Goal: Information Seeking & Learning: Learn about a topic

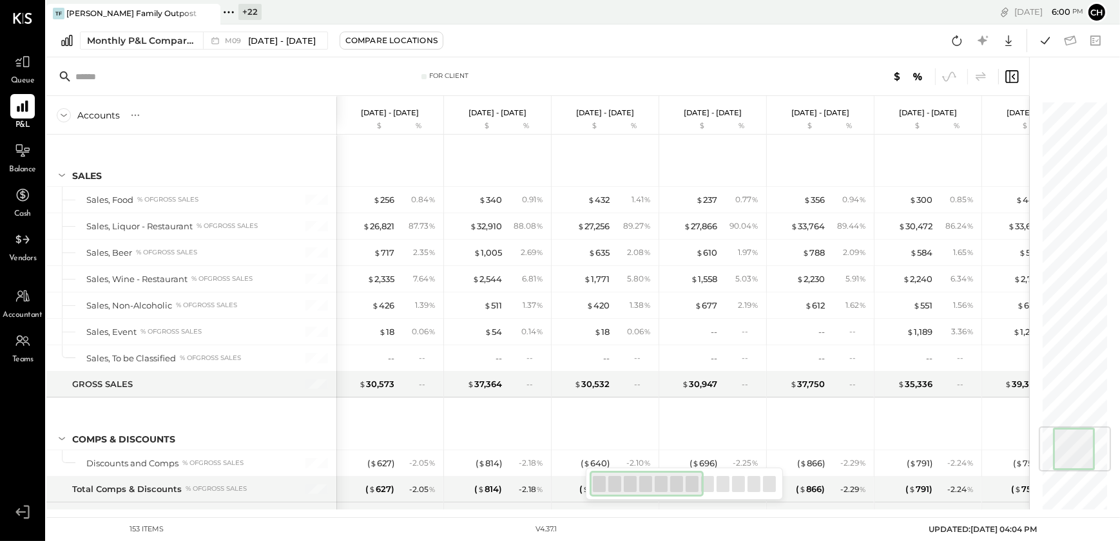
scroll to position [2735, 0]
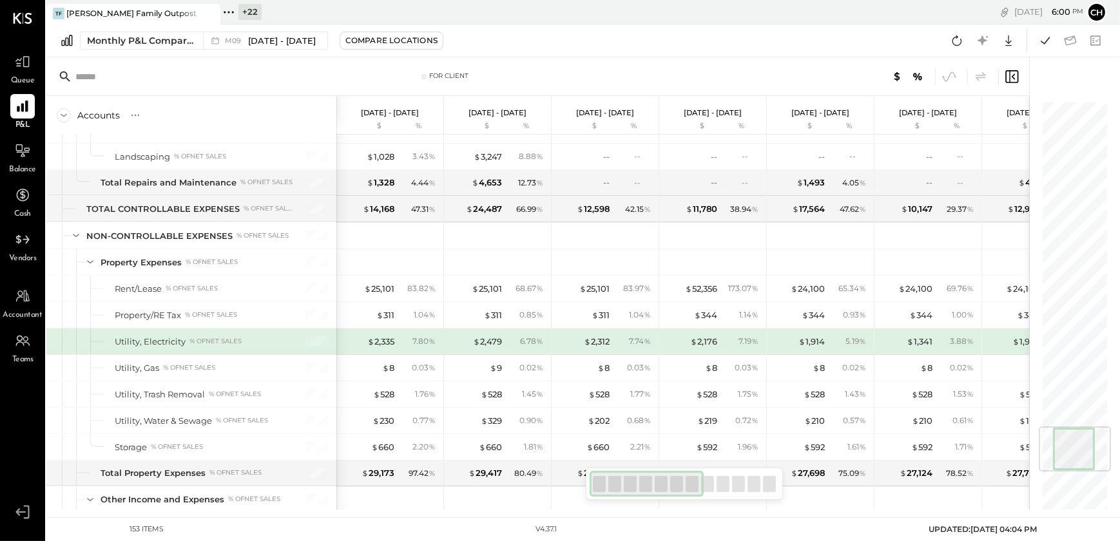
click at [155, 51] on div "Monthly P&L Comparison M09 Sep 1 - 30, 2025 Compare Locations Google Sheets Exc…" at bounding box center [582, 40] width 1073 height 33
click at [957, 43] on icon at bounding box center [956, 40] width 17 height 17
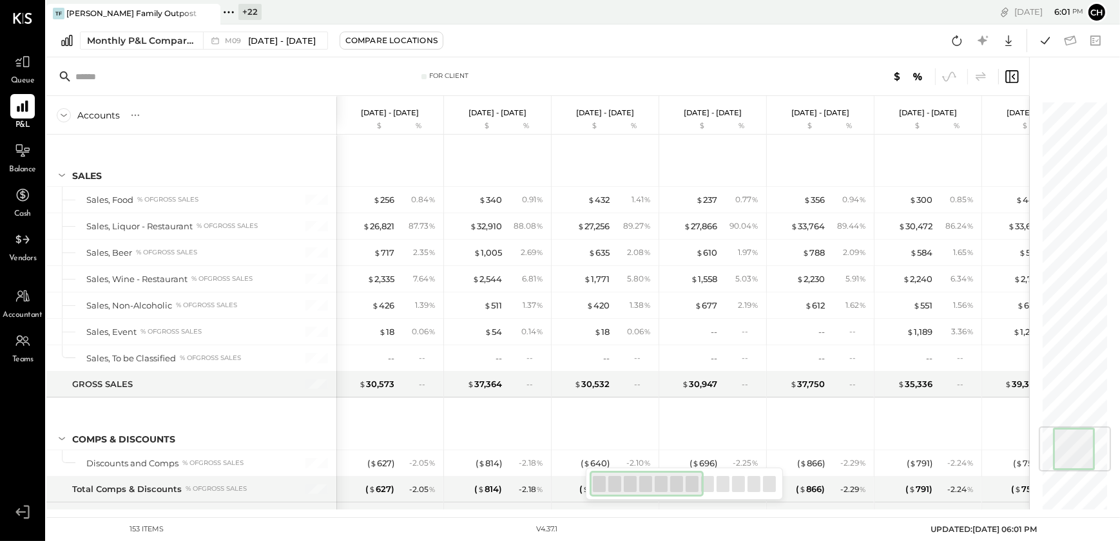
scroll to position [3158, 0]
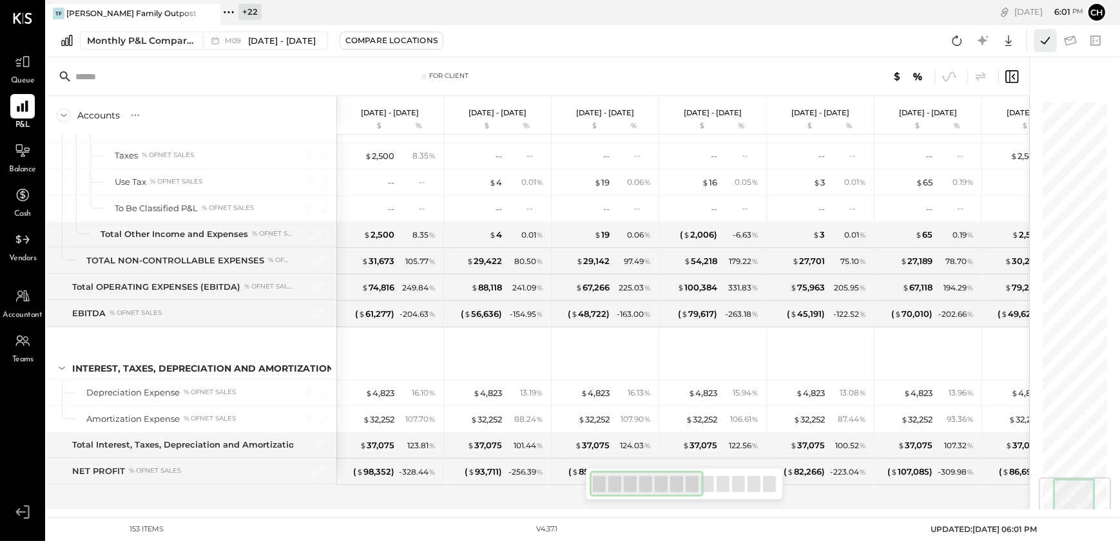
click at [1044, 41] on icon at bounding box center [1044, 40] width 17 height 17
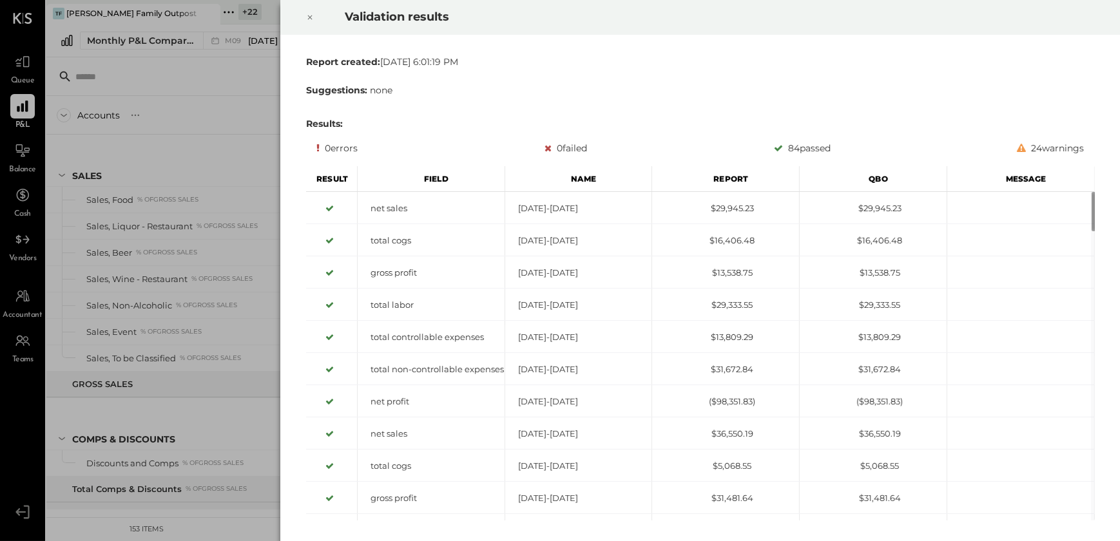
scroll to position [2735, 0]
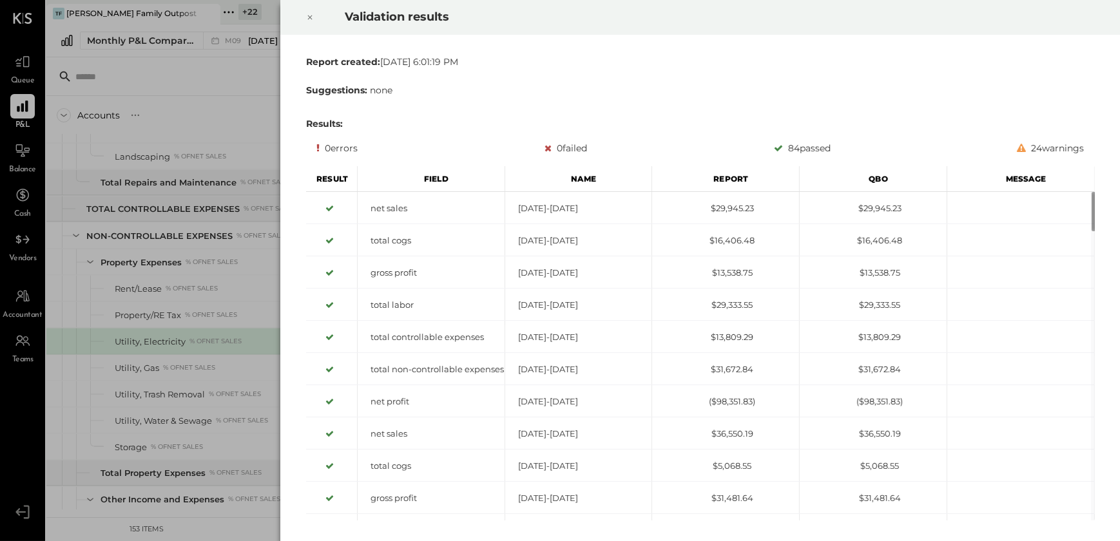
click at [309, 15] on icon at bounding box center [310, 17] width 8 height 15
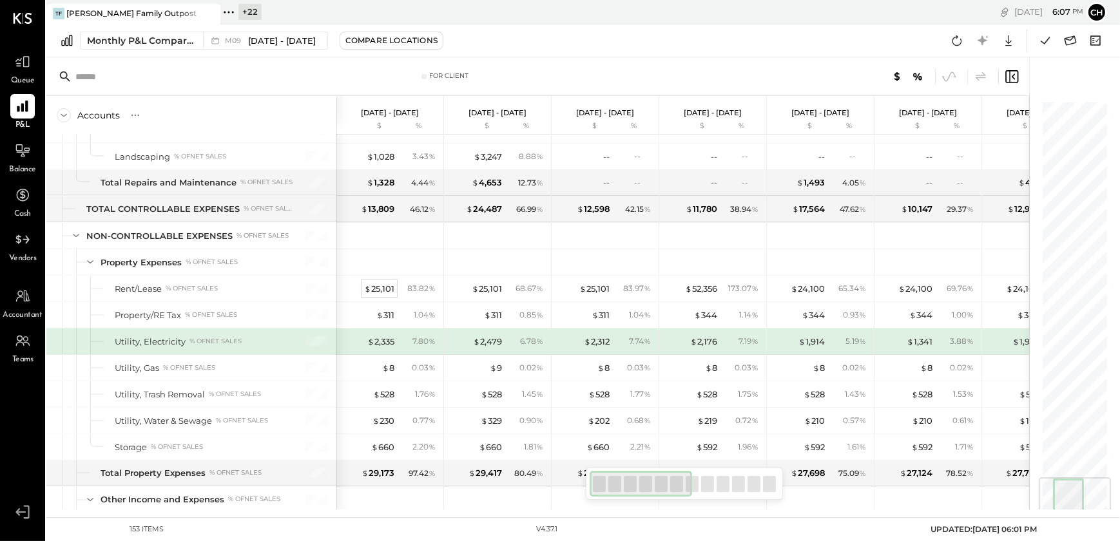
scroll to position [3158, 0]
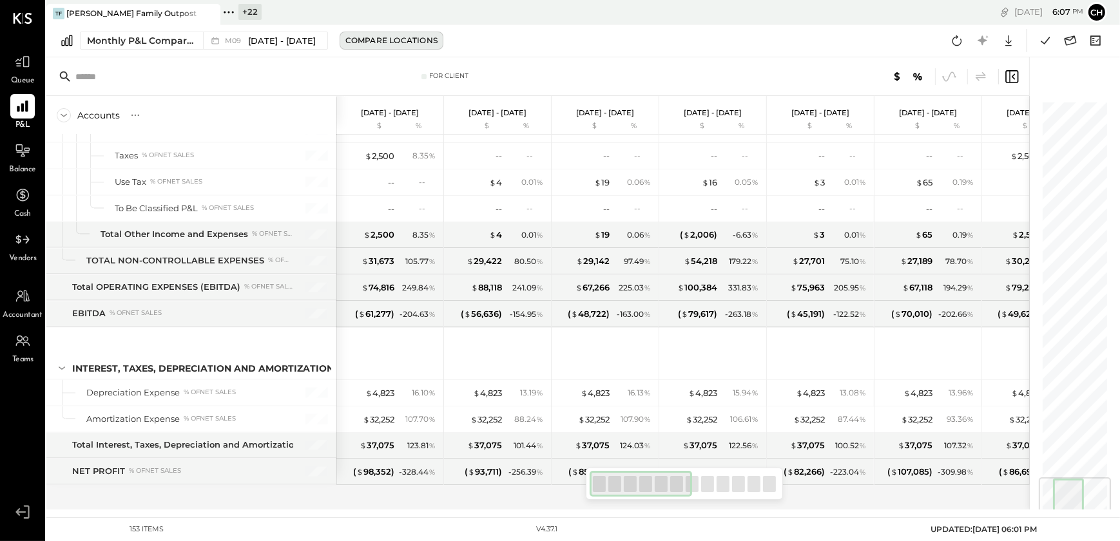
click at [350, 38] on div "Compare Locations" at bounding box center [391, 40] width 92 height 11
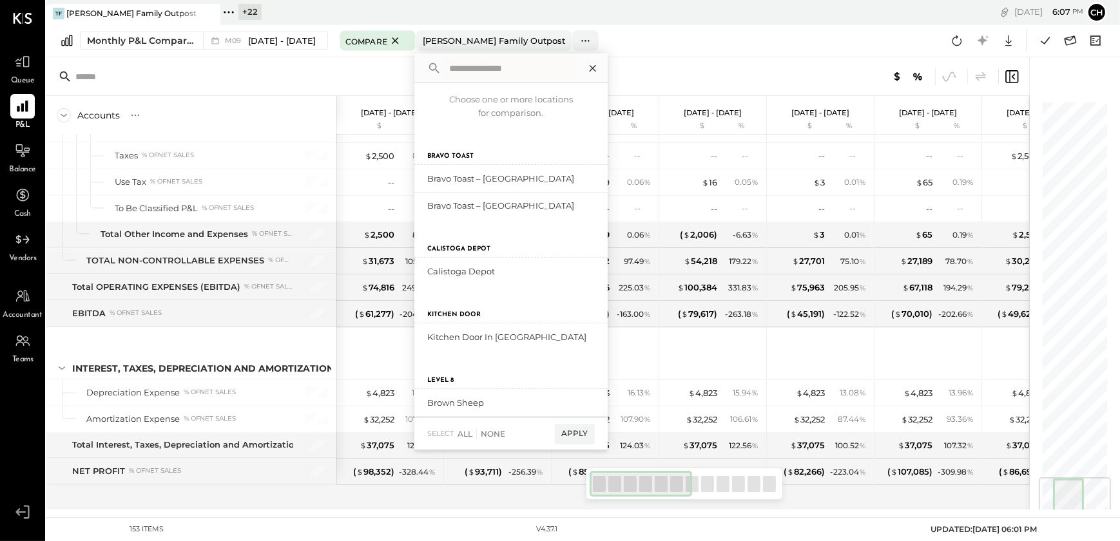
click at [586, 67] on icon at bounding box center [592, 68] width 17 height 17
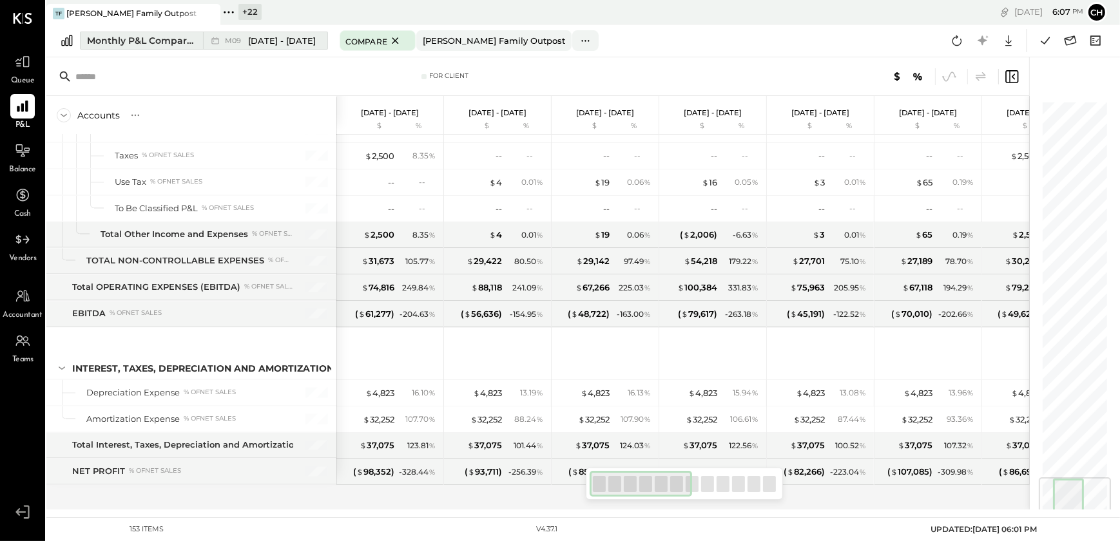
click at [292, 45] on span "Sep 1 - 30, 2025" at bounding box center [282, 41] width 68 height 12
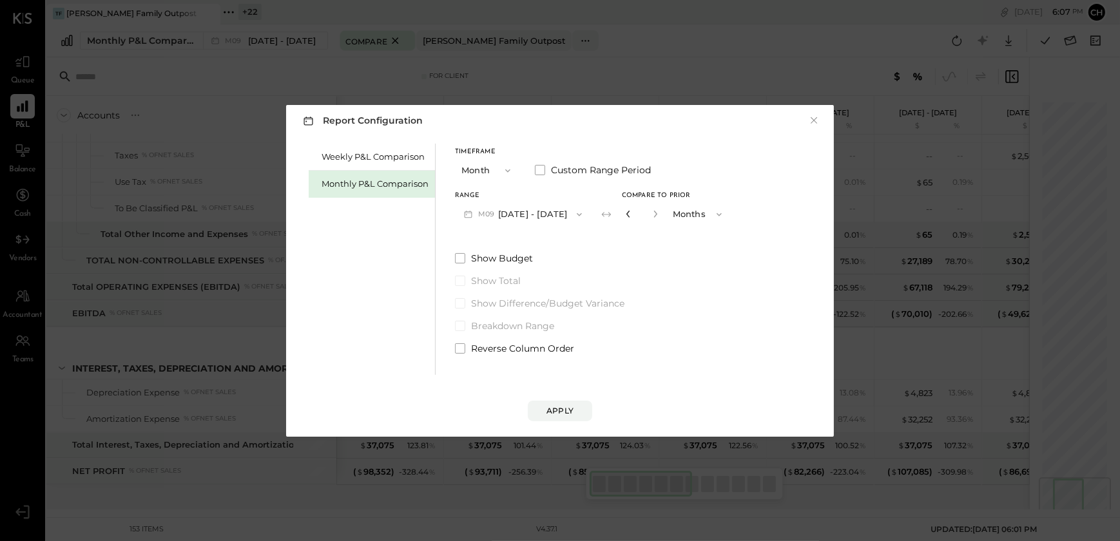
click at [624, 214] on icon "button" at bounding box center [628, 214] width 8 height 8
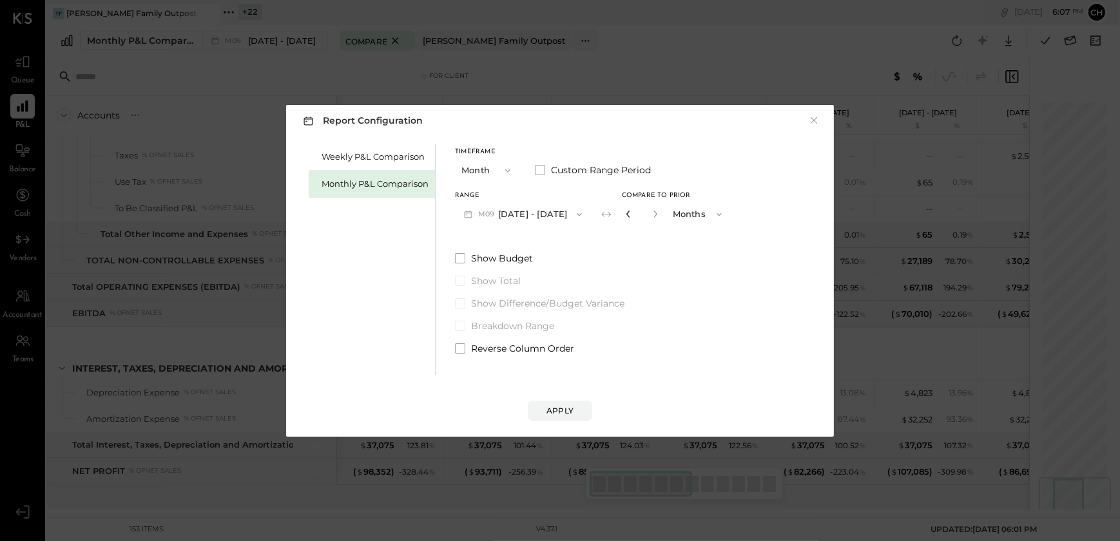
click at [624, 214] on icon "button" at bounding box center [628, 214] width 8 height 8
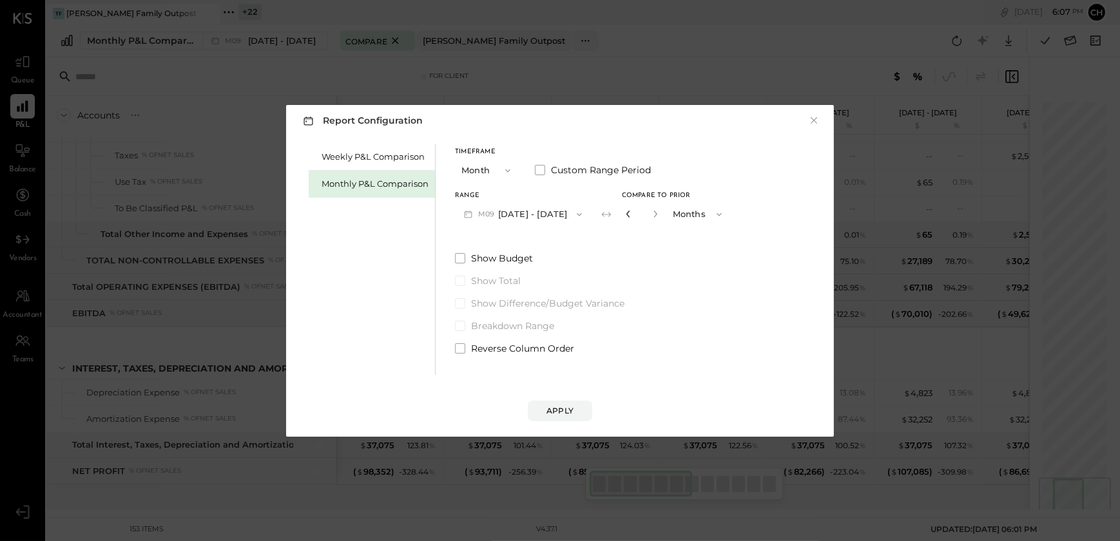
type input "*"
click at [624, 214] on icon "button" at bounding box center [628, 214] width 8 height 8
click at [558, 412] on div "Apply" at bounding box center [559, 410] width 27 height 11
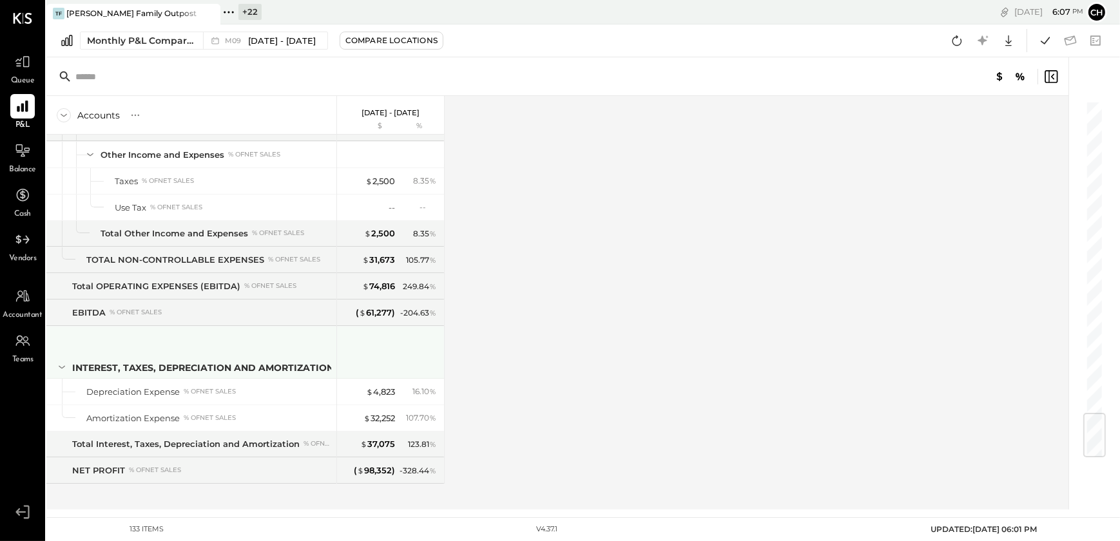
scroll to position [2631, 0]
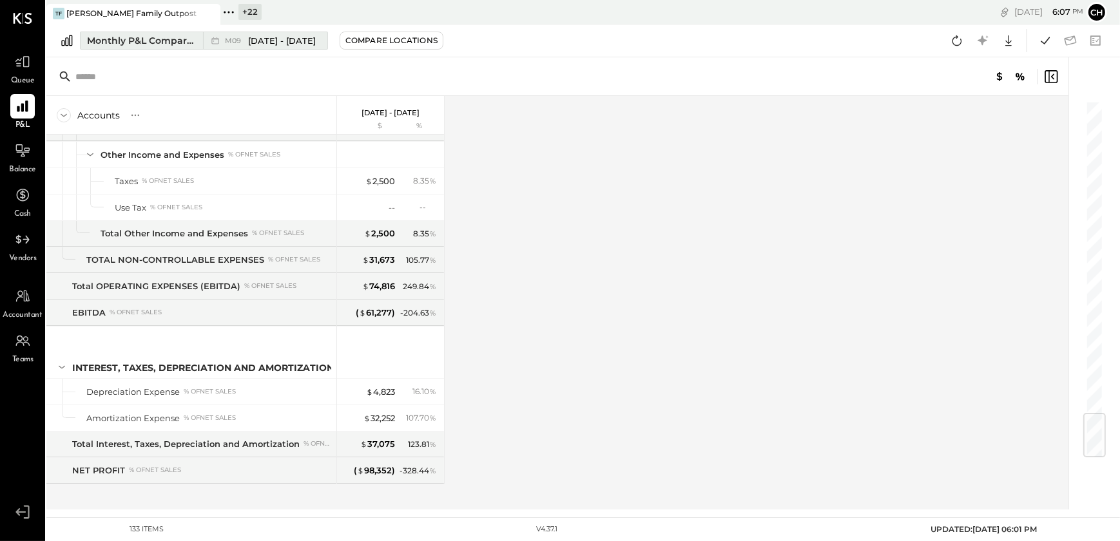
drag, startPoint x: 21, startPoint y: 161, endPoint x: 186, endPoint y: 39, distance: 205.9
click at [21, 161] on div at bounding box center [22, 150] width 24 height 24
click at [817, 319] on div "Accounts S % GL Sep 1 - 30, 2025 $ % SALES Sales, Food % of GROSS SALES Sales, …" at bounding box center [558, 303] width 1024 height 414
click at [960, 41] on icon at bounding box center [956, 40] width 17 height 17
click at [1046, 43] on icon at bounding box center [1044, 40] width 17 height 17
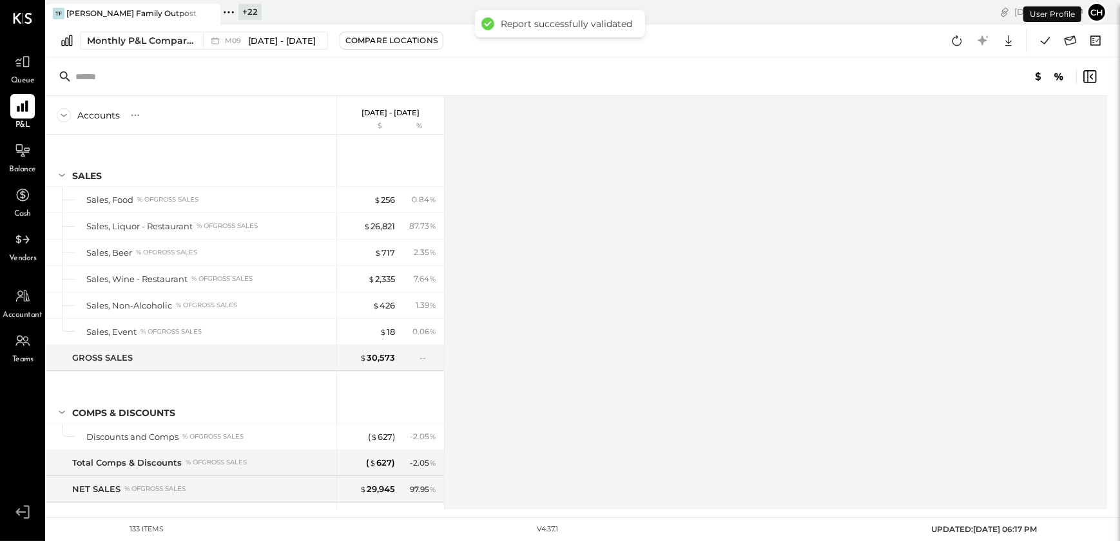
scroll to position [2287, 0]
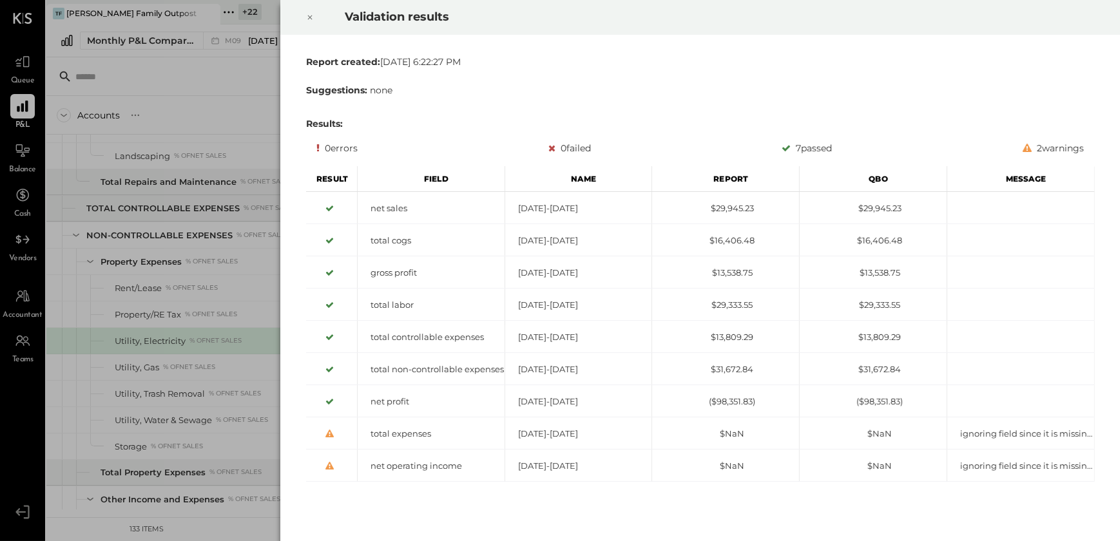
click at [311, 19] on icon at bounding box center [309, 17] width 5 height 5
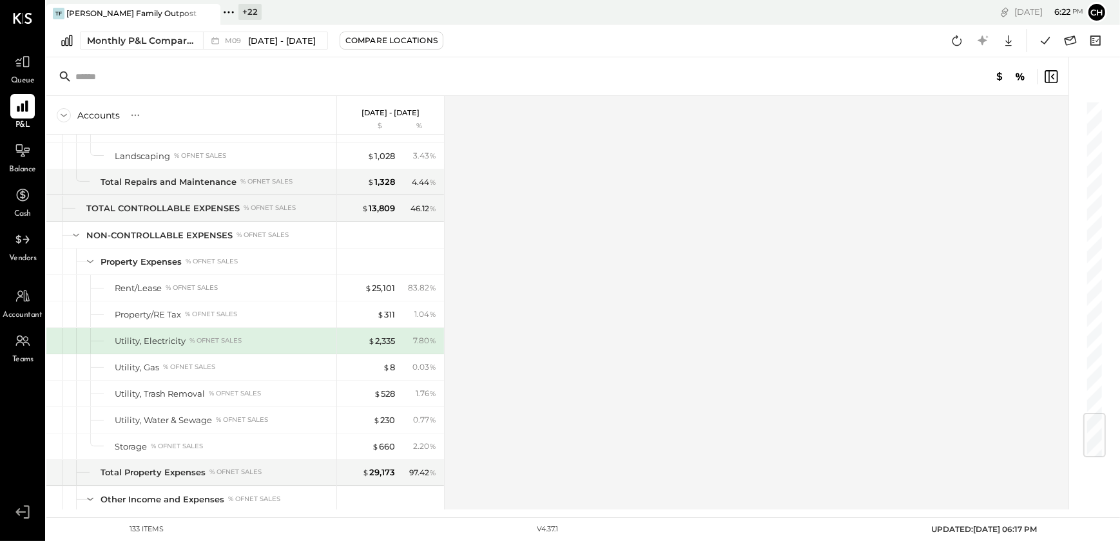
scroll to position [2631, 0]
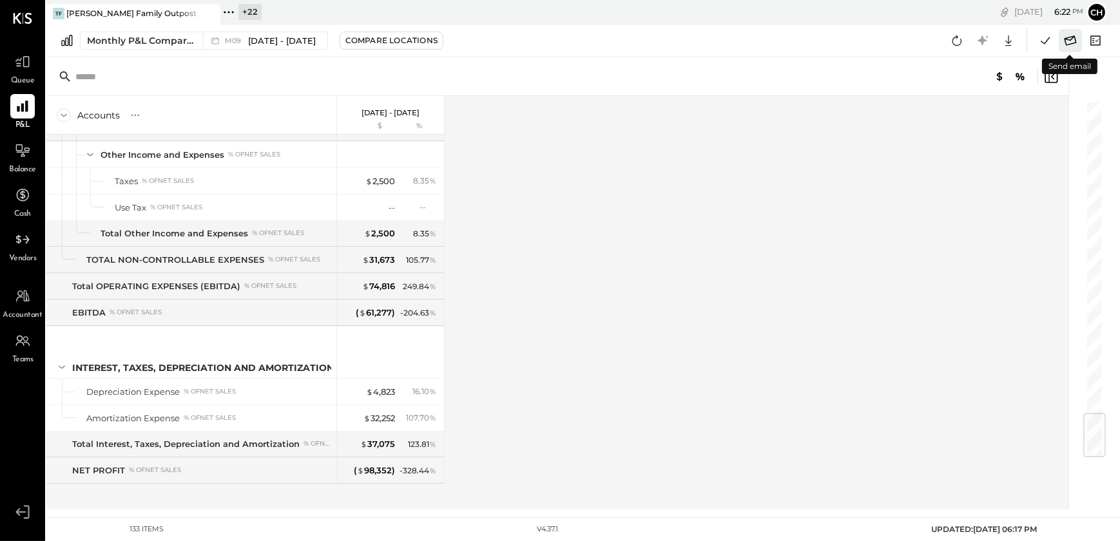
click at [1069, 39] on icon at bounding box center [1070, 40] width 17 height 17
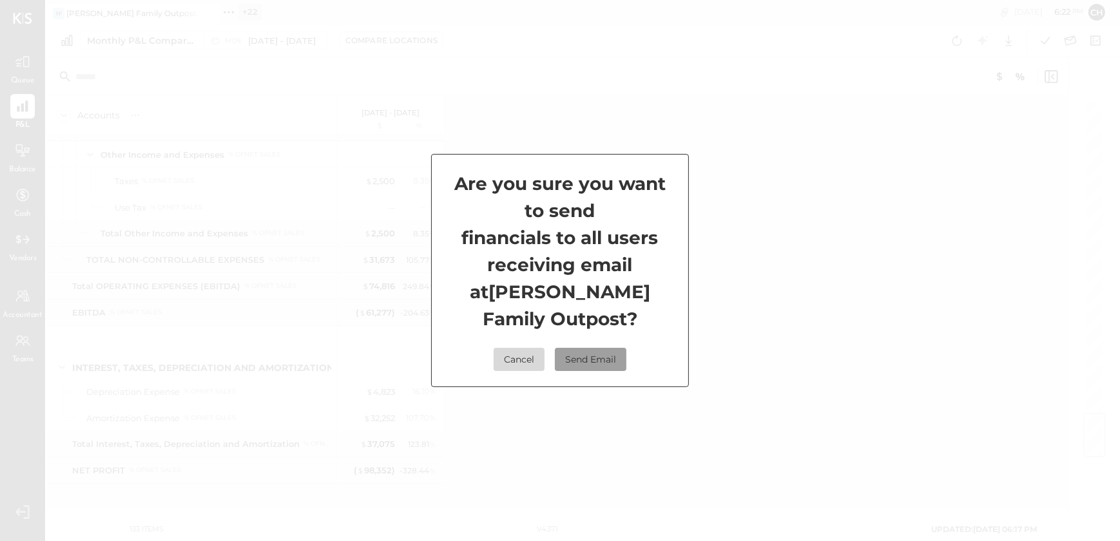
click at [599, 348] on button "Send Email" at bounding box center [591, 359] width 72 height 23
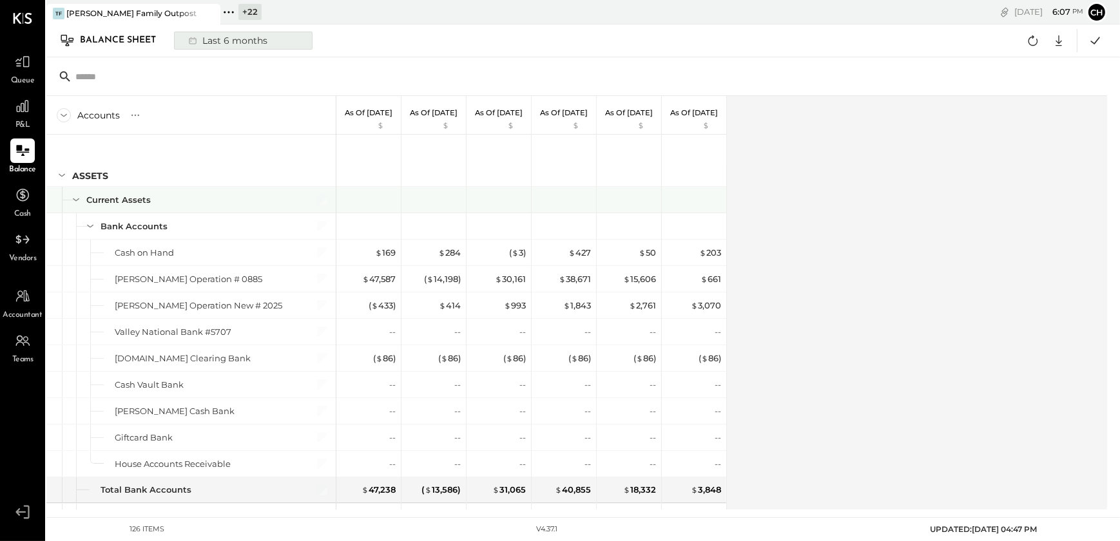
click at [260, 45] on div "Last 6 months" at bounding box center [226, 40] width 91 height 17
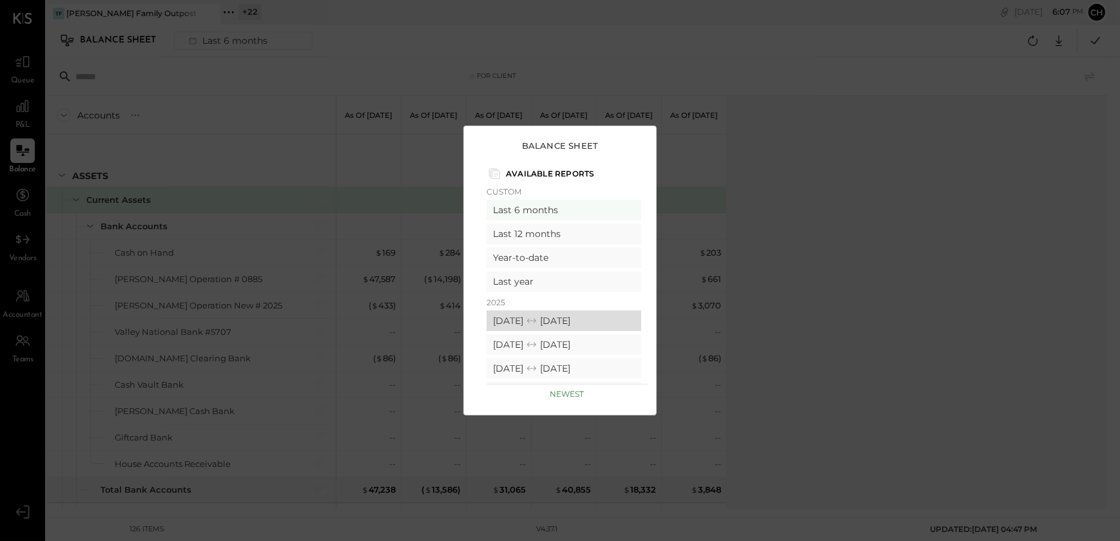
click at [538, 318] on icon at bounding box center [531, 320] width 13 height 13
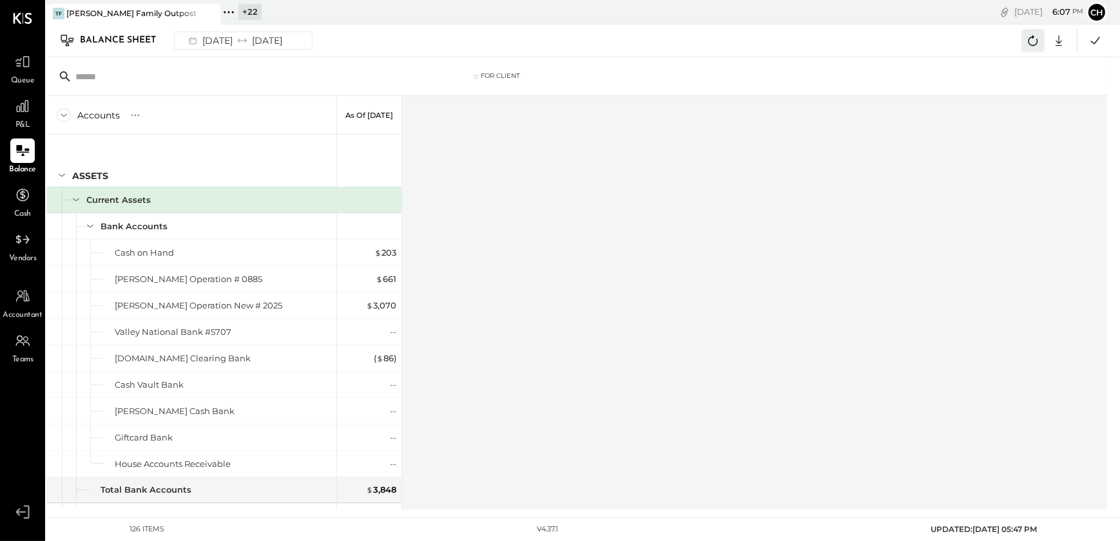
click at [1029, 45] on icon at bounding box center [1032, 40] width 17 height 17
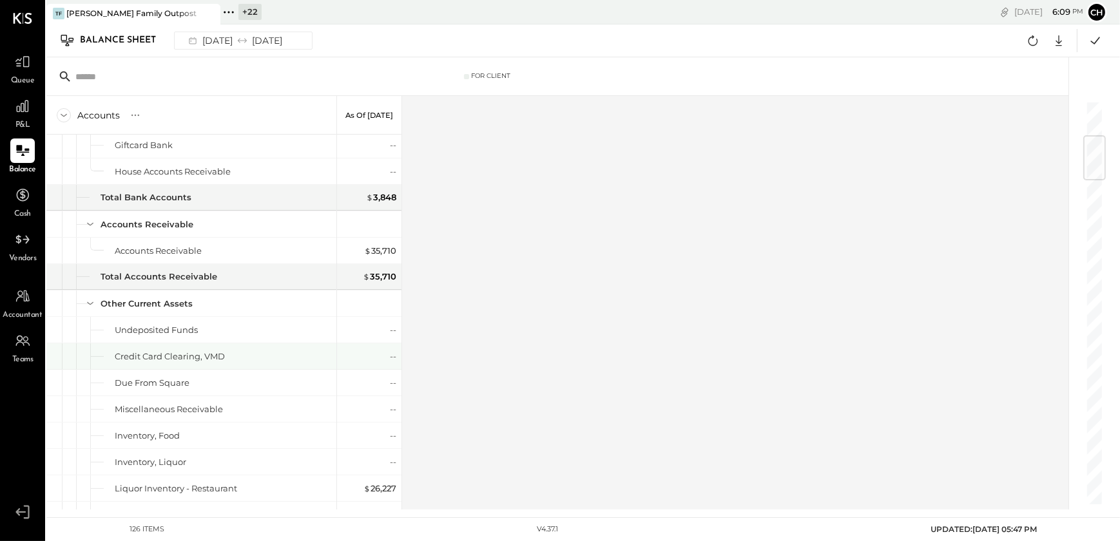
scroll to position [644, 0]
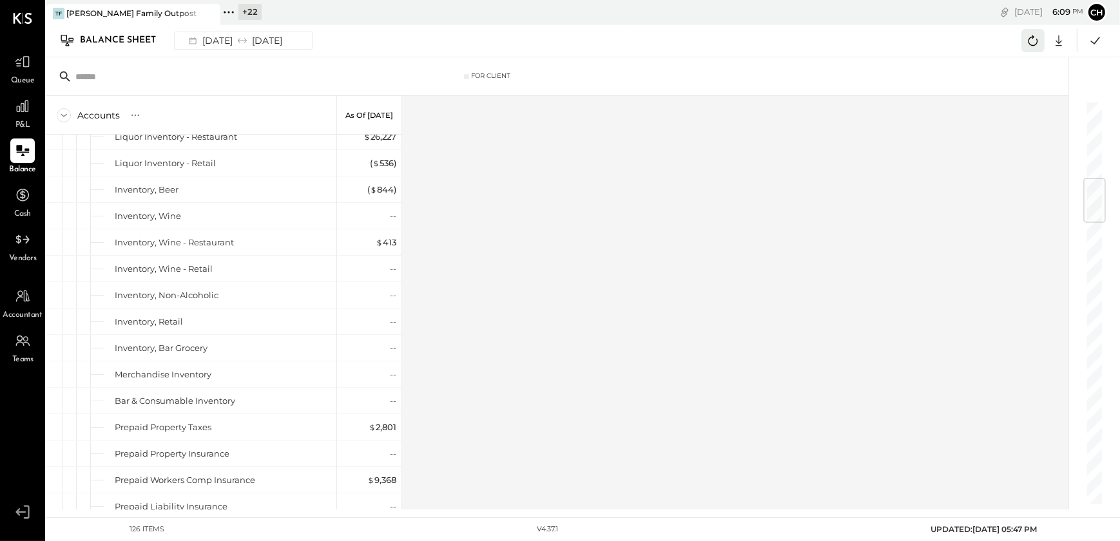
click at [1032, 38] on icon at bounding box center [1033, 40] width 10 height 10
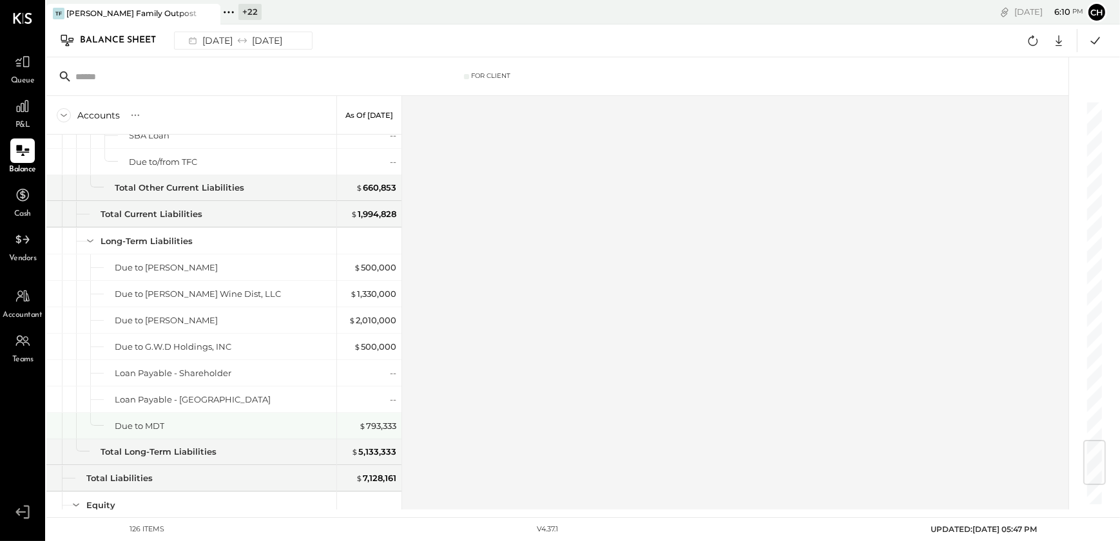
scroll to position [2976, 0]
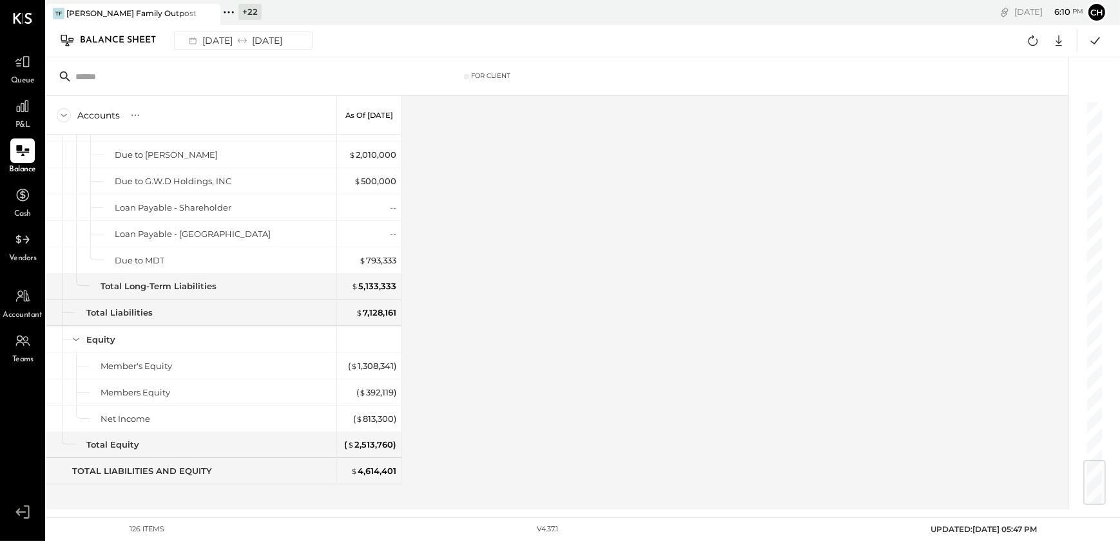
click at [645, 320] on div "Accounts S GL As of Sep 30th 2025 ASSETS Current Assets Bank Accounts Cash on H…" at bounding box center [558, 303] width 1024 height 414
click at [1032, 37] on icon at bounding box center [1032, 40] width 17 height 17
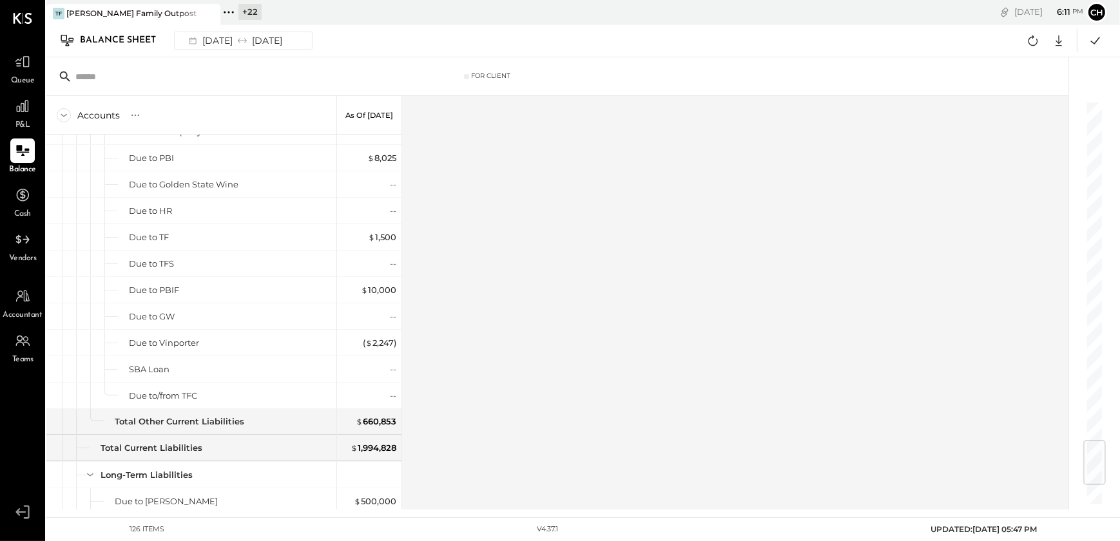
scroll to position [2976, 0]
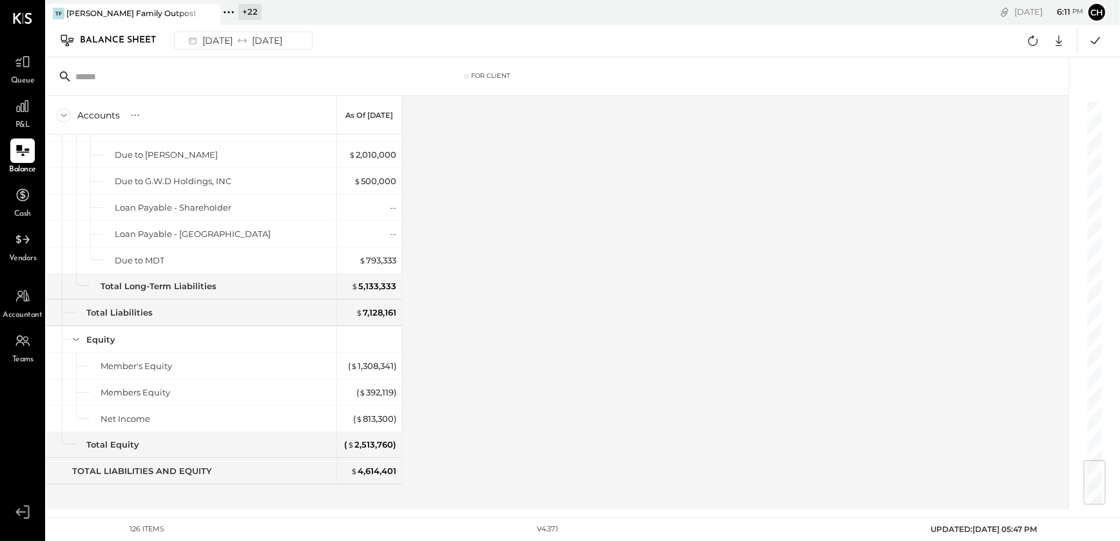
click at [705, 352] on div "Accounts S GL As of [DATE] ASSETS Current Assets Bank Accounts Cash on Hand [PE…" at bounding box center [558, 303] width 1024 height 414
click at [1034, 41] on icon at bounding box center [1032, 40] width 17 height 17
drag, startPoint x: 1098, startPoint y: 281, endPoint x: 1103, endPoint y: 499, distance: 217.1
click at [1103, 499] on div at bounding box center [1094, 483] width 23 height 45
